Goal: Task Accomplishment & Management: Use online tool/utility

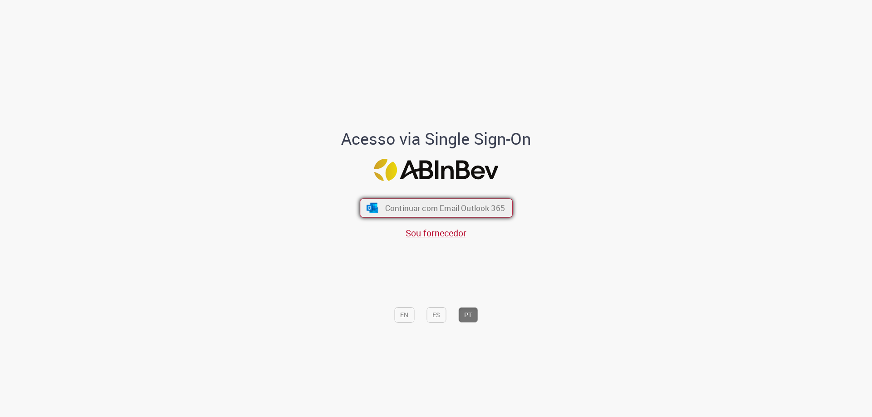
click at [423, 213] on span "Continuar com Email Outlook 365" at bounding box center [445, 208] width 120 height 10
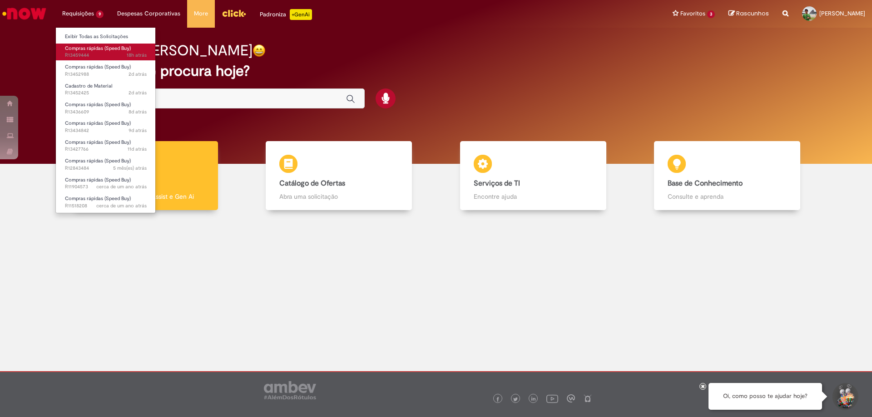
click at [96, 46] on span "Compras rápidas (Speed Buy)" at bounding box center [98, 48] width 66 height 7
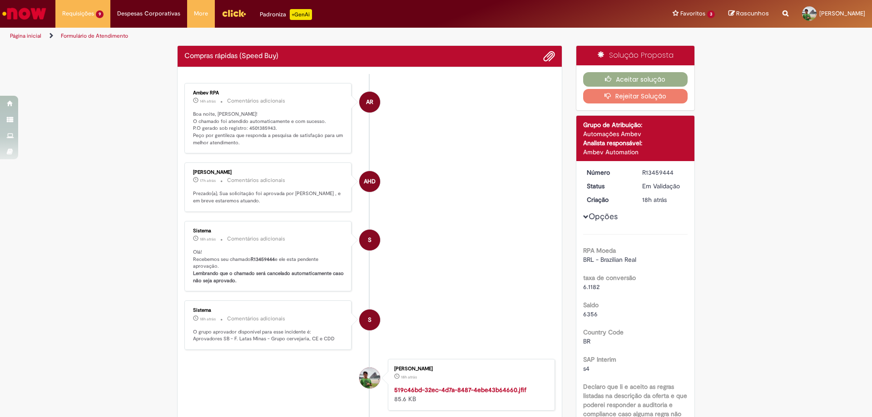
click at [258, 130] on p "Boa noite, [PERSON_NAME]! O chamado foi atendido automaticamente e com sucesso.…" at bounding box center [268, 129] width 151 height 36
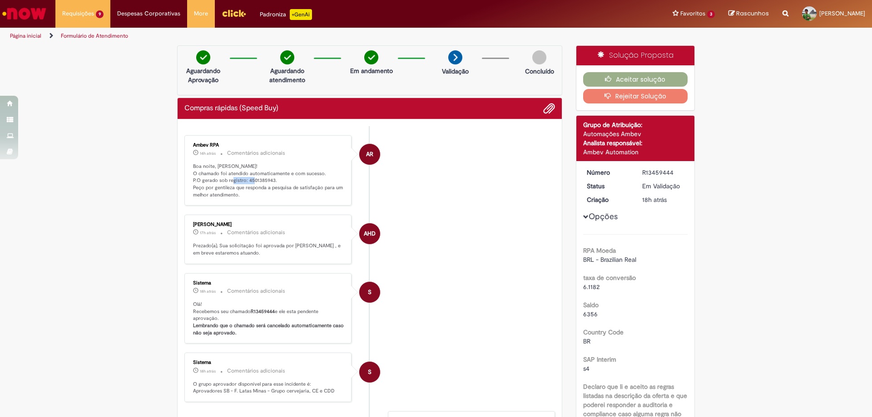
copy p "4501385943"
